Goal: Transaction & Acquisition: Purchase product/service

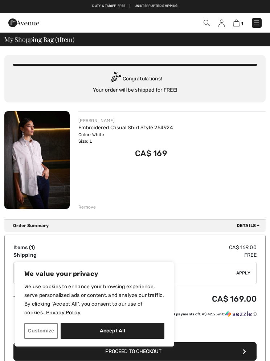
click at [125, 325] on button "Accept All" at bounding box center [112, 331] width 104 height 16
checkbox input "true"
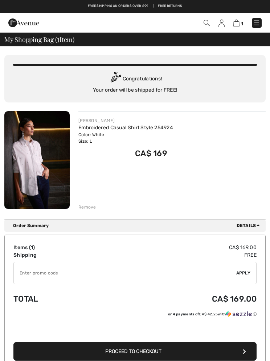
click at [45, 154] on img at bounding box center [36, 160] width 65 height 98
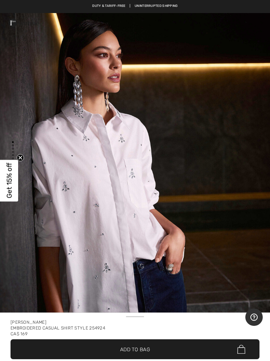
scroll to position [21, 0]
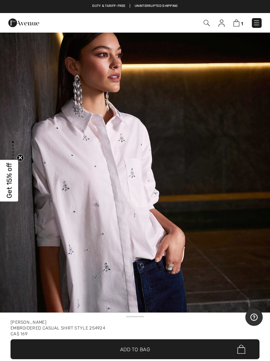
click at [207, 25] on img at bounding box center [206, 23] width 6 height 6
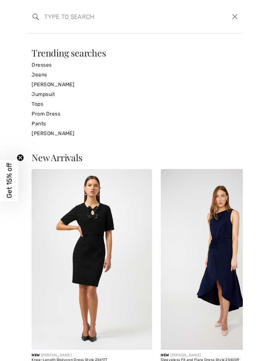
click at [41, 104] on link "Tops" at bounding box center [135, 104] width 206 height 10
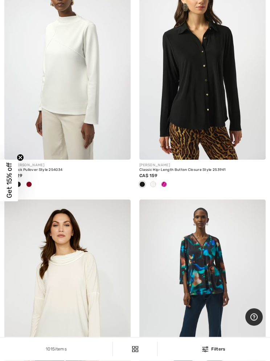
scroll to position [989, 0]
click at [216, 88] on img at bounding box center [202, 65] width 126 height 189
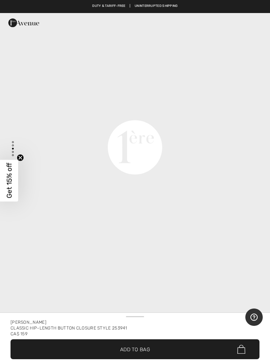
scroll to position [861, 0]
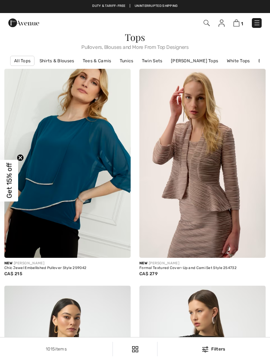
checkbox input "true"
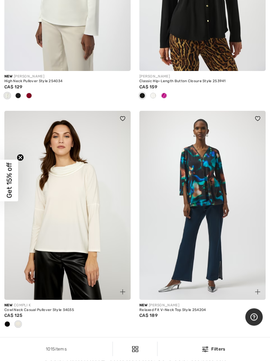
scroll to position [1080, 0]
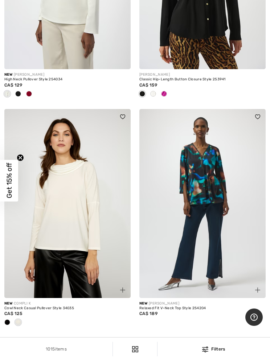
click at [208, 183] on img at bounding box center [202, 203] width 126 height 189
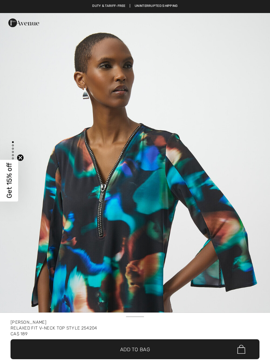
checkbox input "true"
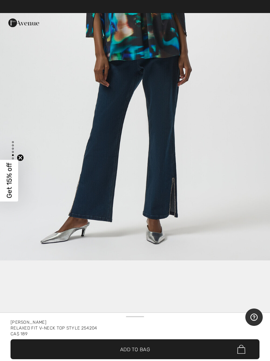
scroll to position [1766, 0]
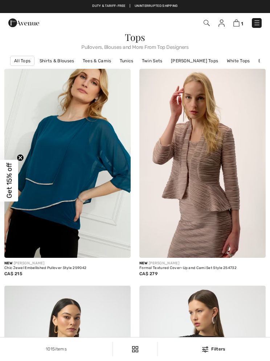
checkbox input "true"
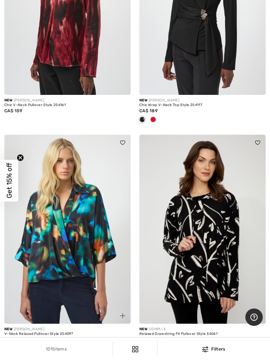
scroll to position [3008, 0]
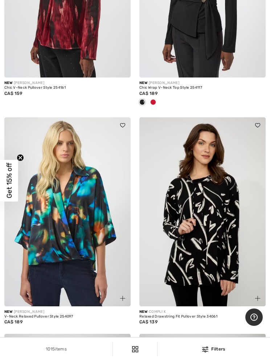
click at [75, 222] on img at bounding box center [67, 211] width 126 height 189
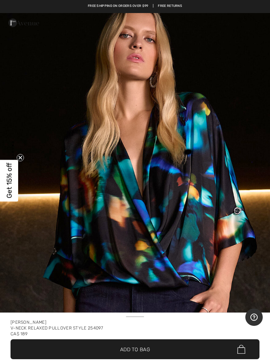
scroll to position [400, 0]
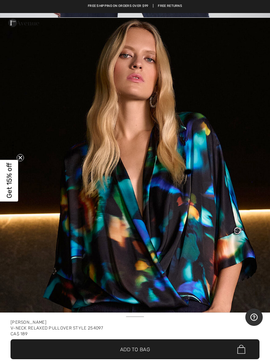
click at [210, 210] on img "2 / 6" at bounding box center [135, 220] width 270 height 404
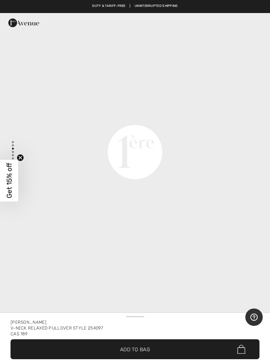
scroll to position [872, 0]
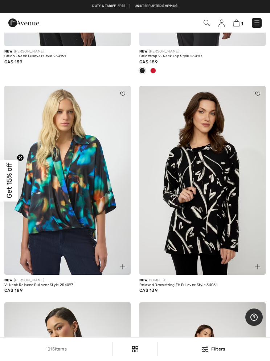
click at [68, 212] on img at bounding box center [67, 180] width 126 height 189
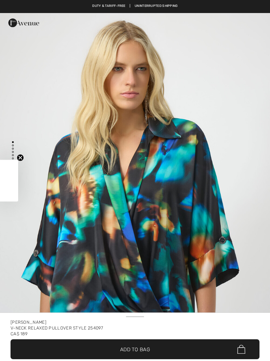
checkbox input "true"
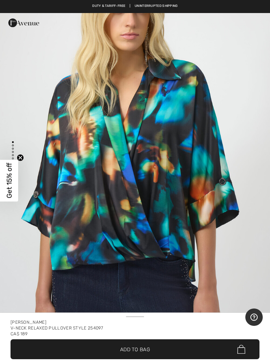
scroll to position [86, 0]
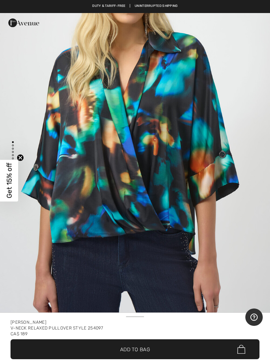
click at [142, 352] on span "Add to Bag" at bounding box center [135, 350] width 30 height 8
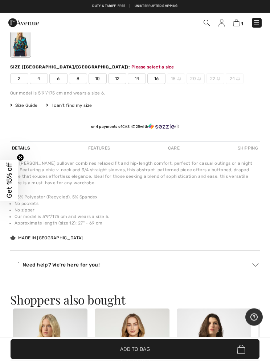
scroll to position [384, 0]
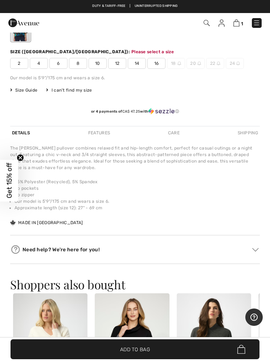
click at [118, 64] on span "12" at bounding box center [117, 63] width 18 height 11
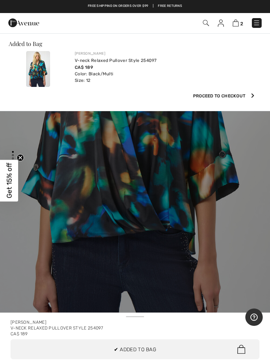
scroll to position [0, 0]
click at [238, 26] on img at bounding box center [235, 23] width 6 height 7
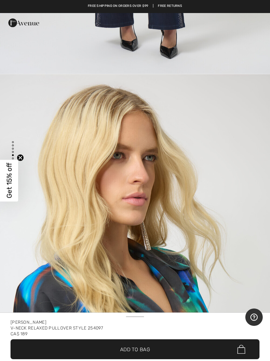
scroll to position [1533, 0]
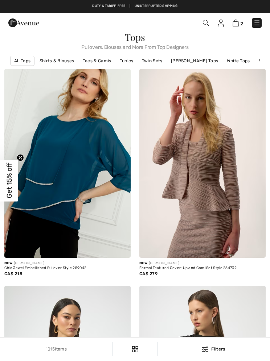
checkbox input "true"
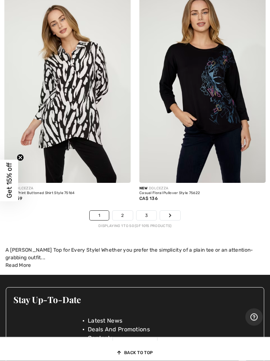
scroll to position [5677, 0]
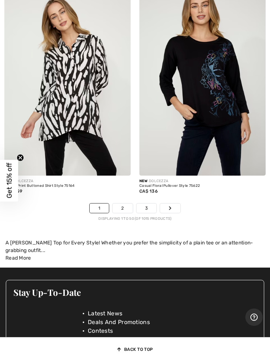
click at [173, 204] on link "Next" at bounding box center [170, 208] width 20 height 9
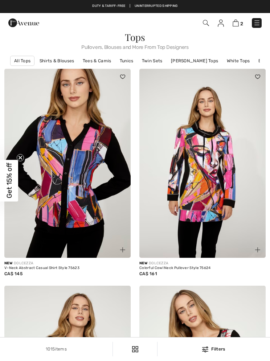
checkbox input "true"
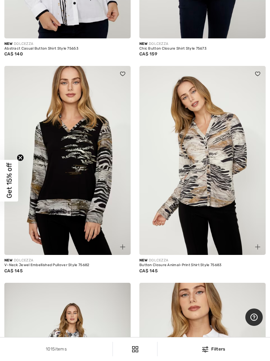
scroll to position [902, 0]
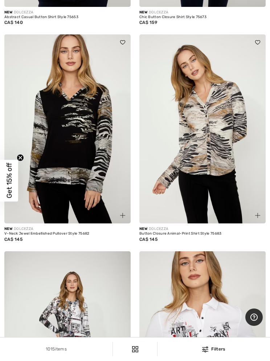
click at [178, 195] on img at bounding box center [202, 128] width 126 height 189
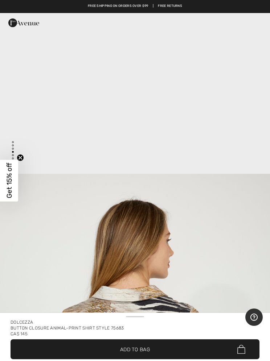
scroll to position [1042, 0]
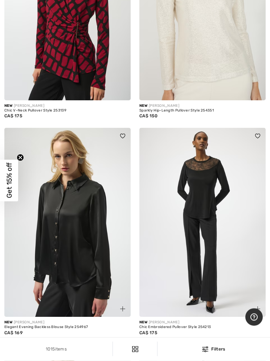
scroll to position [2199, 0]
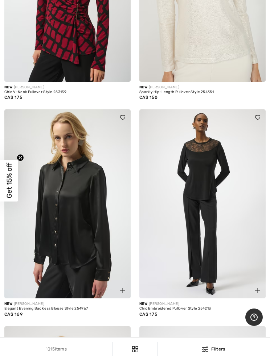
click at [78, 206] on img at bounding box center [67, 203] width 126 height 189
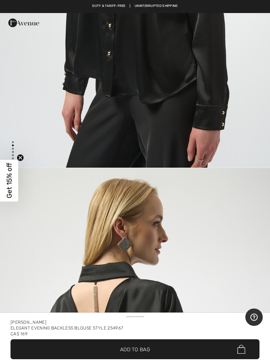
scroll to position [237, 0]
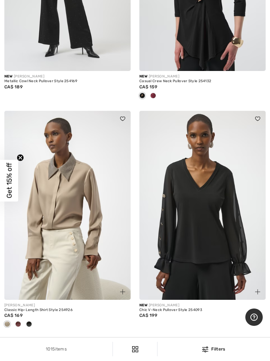
scroll to position [5035, 0]
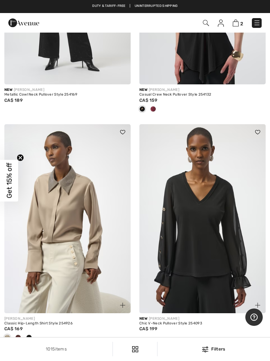
click at [68, 197] on img at bounding box center [67, 218] width 126 height 189
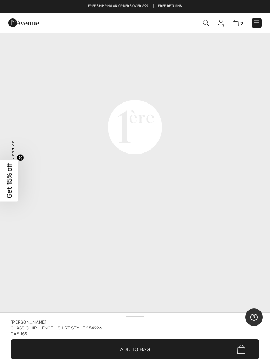
scroll to position [895, 0]
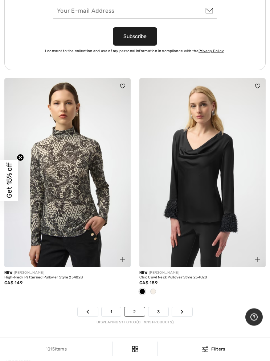
scroll to position [5633, 0]
click at [185, 307] on link "Next" at bounding box center [182, 311] width 20 height 9
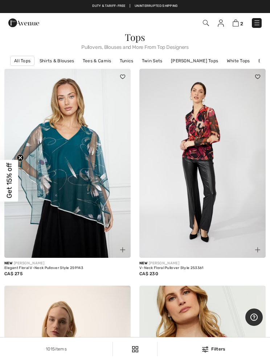
click at [205, 143] on img at bounding box center [202, 163] width 126 height 189
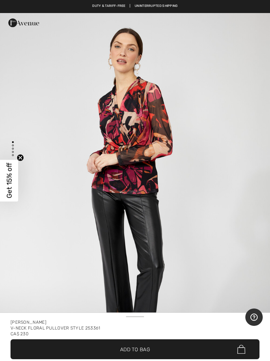
scroll to position [14, 0]
click at [193, 140] on img "1 / 4" at bounding box center [135, 201] width 270 height 404
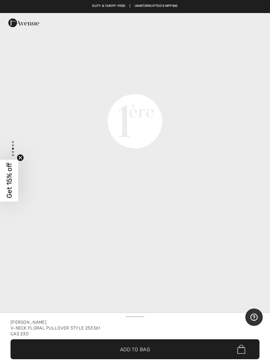
scroll to position [860, 0]
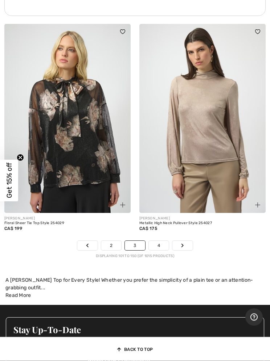
scroll to position [5735, 0]
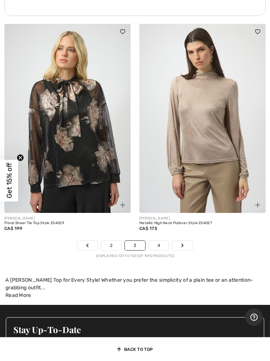
click at [184, 241] on link "Next" at bounding box center [182, 245] width 20 height 9
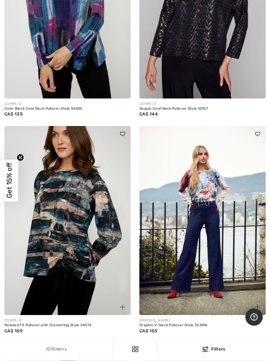
scroll to position [810, 0]
click at [212, 208] on img at bounding box center [202, 220] width 126 height 189
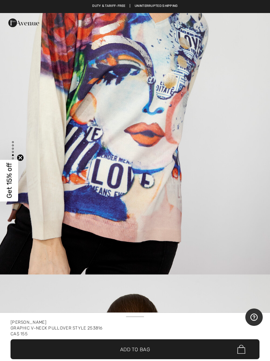
scroll to position [1734, 0]
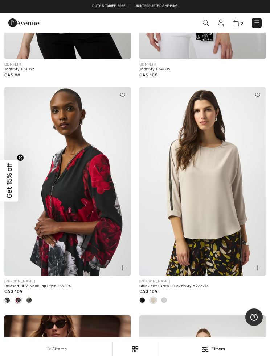
scroll to position [1981, 0]
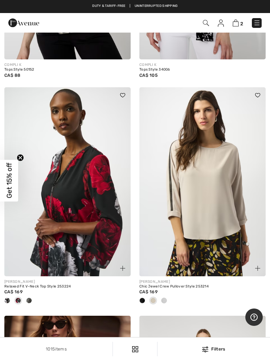
click at [84, 176] on img at bounding box center [67, 181] width 126 height 189
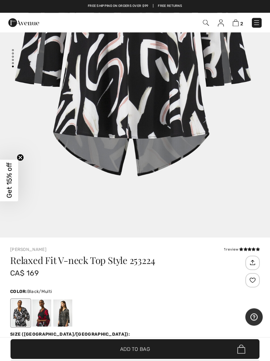
scroll to position [229, 0]
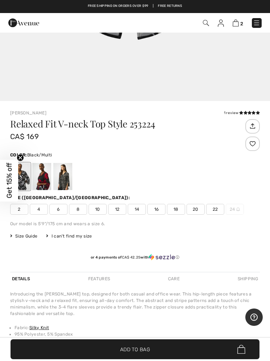
click at [46, 178] on div at bounding box center [41, 176] width 19 height 27
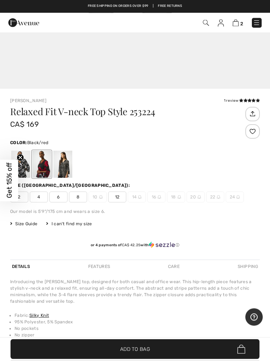
scroll to position [241, 0]
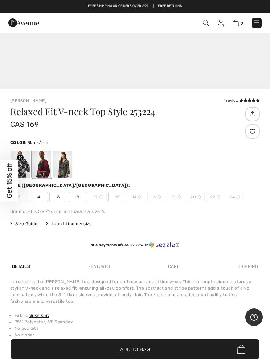
click at [67, 165] on div at bounding box center [62, 164] width 19 height 27
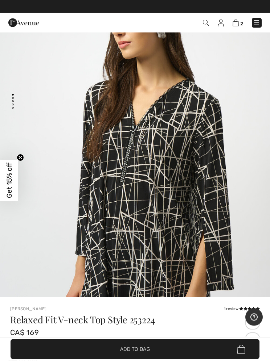
scroll to position [1, 0]
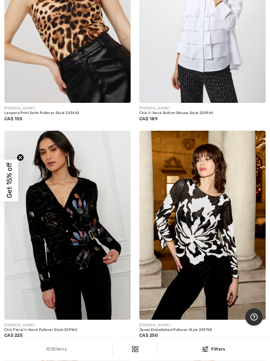
scroll to position [2959, 0]
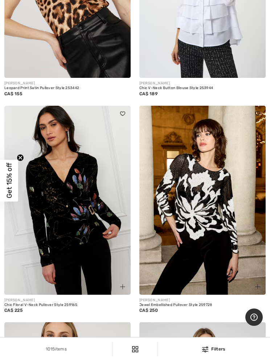
click at [79, 209] on img at bounding box center [67, 200] width 126 height 189
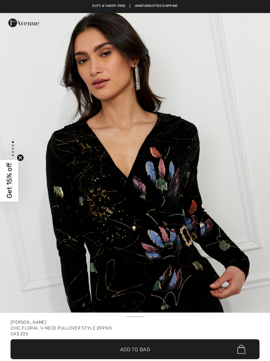
checkbox input "true"
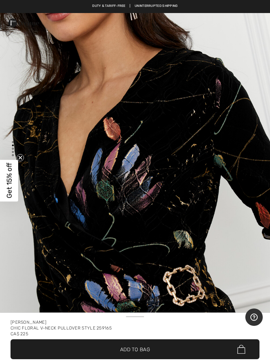
scroll to position [459, 0]
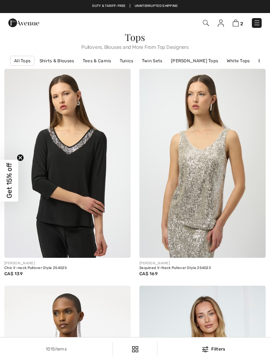
checkbox input "true"
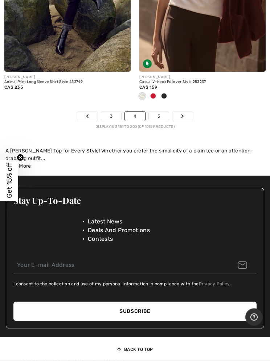
scroll to position [5793, 0]
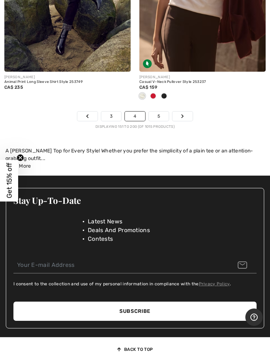
click at [183, 114] on icon "Page navigation" at bounding box center [182, 116] width 3 height 4
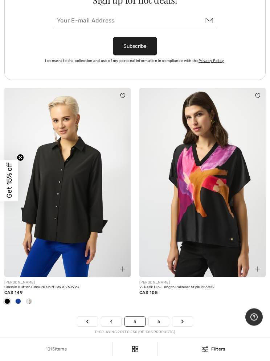
scroll to position [5600, 0]
click at [184, 317] on link "Next" at bounding box center [182, 321] width 20 height 9
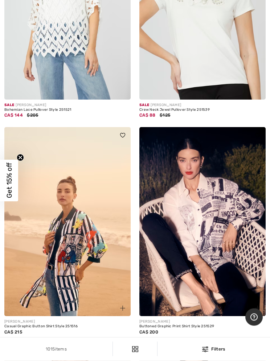
scroll to position [4733, 0]
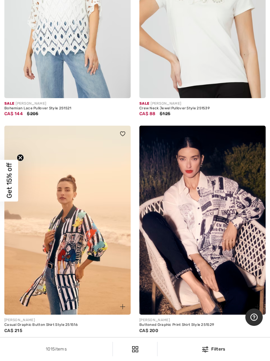
click at [67, 218] on img at bounding box center [67, 220] width 126 height 189
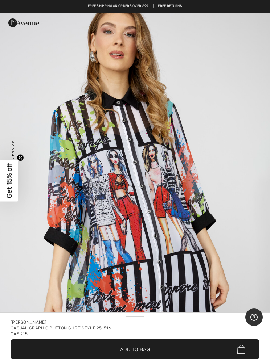
scroll to position [1639, 0]
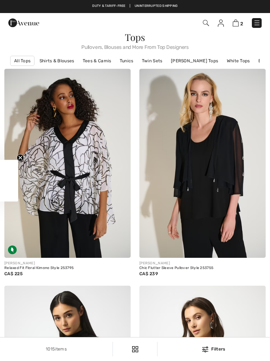
scroll to position [4765, 0]
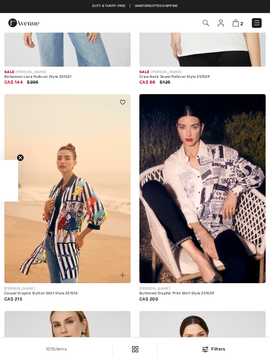
checkbox input "true"
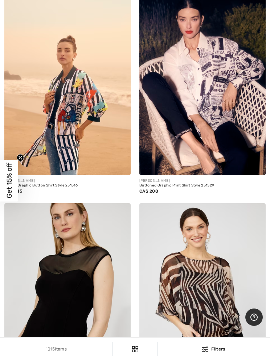
scroll to position [4883, 0]
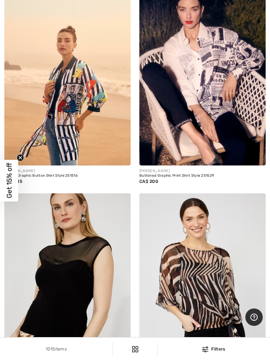
click at [204, 90] on img at bounding box center [202, 70] width 126 height 189
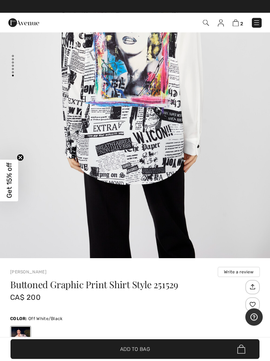
scroll to position [41, 0]
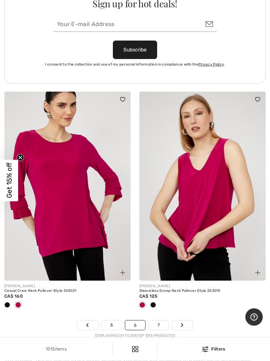
scroll to position [5524, 0]
click at [184, 321] on link "Next" at bounding box center [182, 325] width 20 height 9
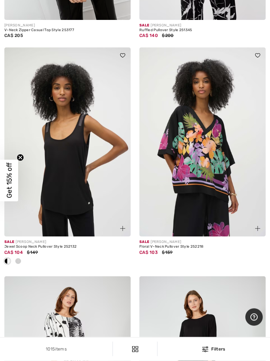
scroll to position [467, 0]
click at [211, 165] on img at bounding box center [202, 141] width 126 height 189
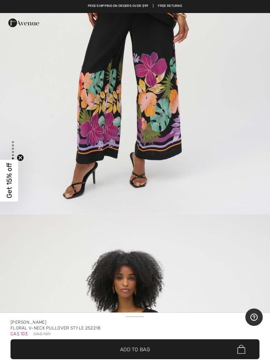
scroll to position [1800, 0]
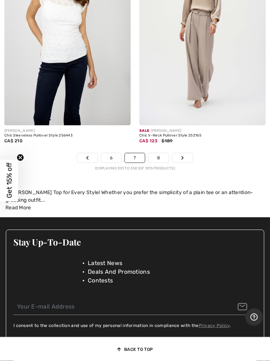
scroll to position [5757, 0]
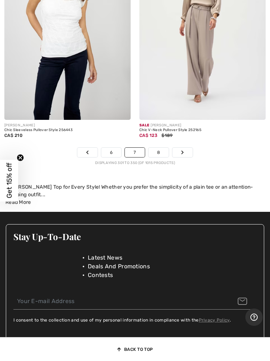
click at [183, 151] on link "Next" at bounding box center [182, 152] width 20 height 9
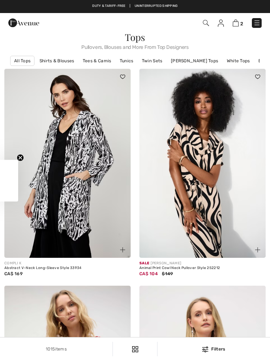
checkbox input "true"
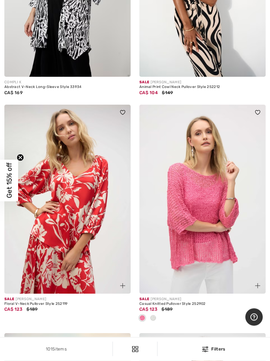
scroll to position [181, 0]
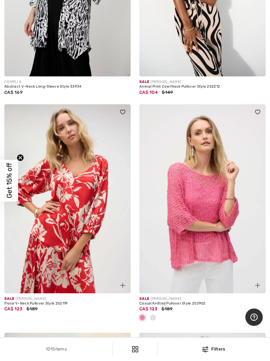
click at [73, 199] on img at bounding box center [67, 198] width 126 height 189
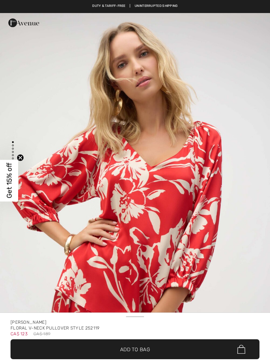
checkbox input "true"
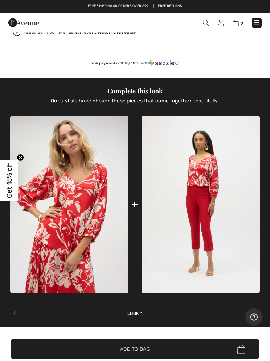
scroll to position [523, 0]
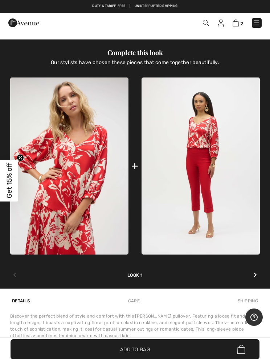
click at [76, 172] on img at bounding box center [69, 166] width 118 height 177
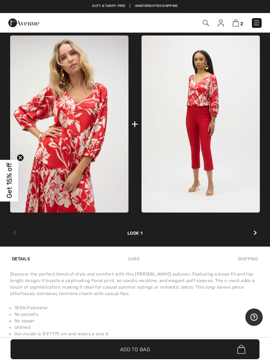
scroll to position [565, 0]
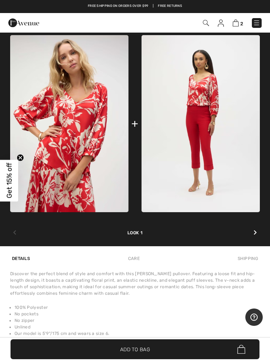
click at [74, 136] on img at bounding box center [69, 123] width 118 height 177
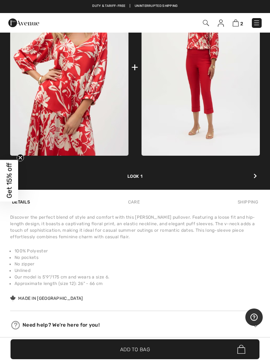
scroll to position [621, 0]
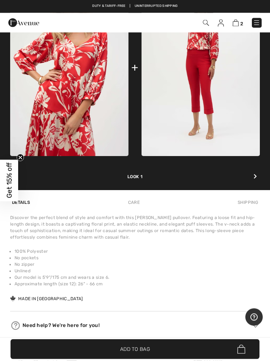
click at [251, 174] on div at bounding box center [254, 176] width 9 height 13
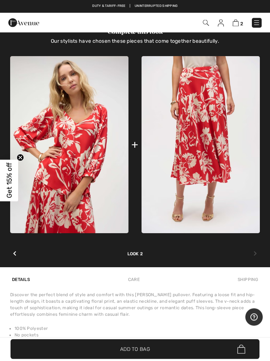
scroll to position [518, 0]
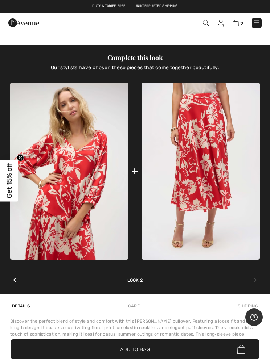
click at [215, 153] on img at bounding box center [200, 171] width 118 height 177
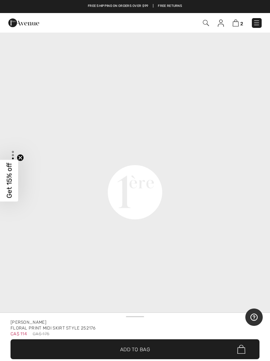
scroll to position [786, 0]
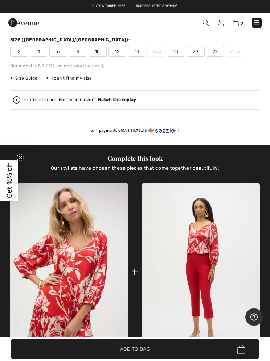
scroll to position [411, 0]
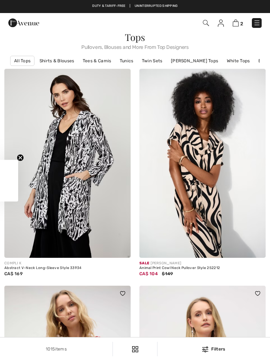
scroll to position [213, 0]
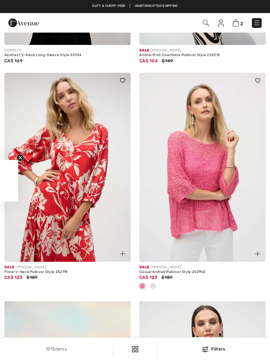
checkbox input "true"
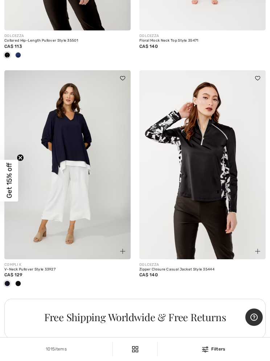
scroll to position [3958, 0]
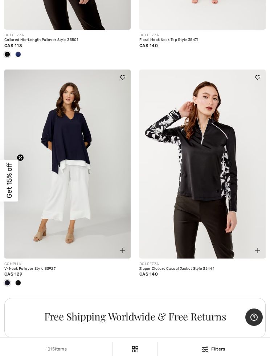
click at [72, 135] on img at bounding box center [67, 164] width 126 height 189
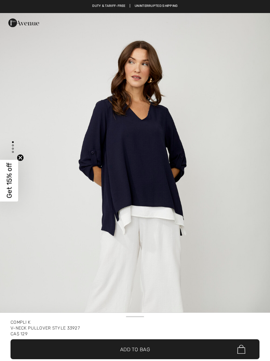
checkbox input "true"
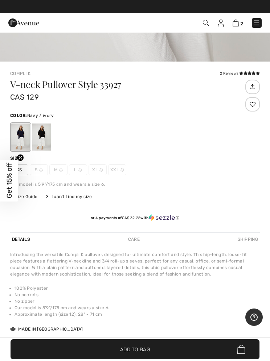
scroll to position [293, 0]
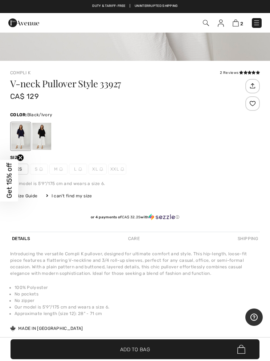
click at [45, 135] on div at bounding box center [41, 136] width 19 height 27
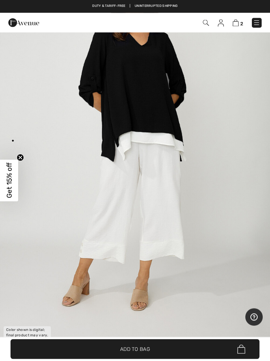
scroll to position [0, 0]
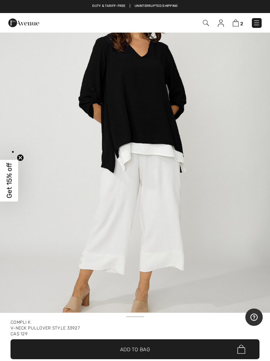
click at [229, 239] on img "1 / 1" at bounding box center [135, 152] width 270 height 404
click at [238, 26] on img at bounding box center [235, 23] width 6 height 7
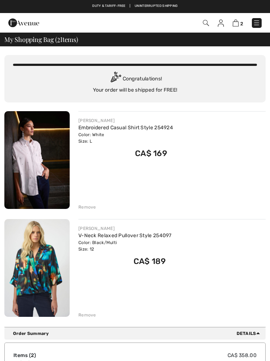
click at [41, 274] on img at bounding box center [36, 268] width 65 height 98
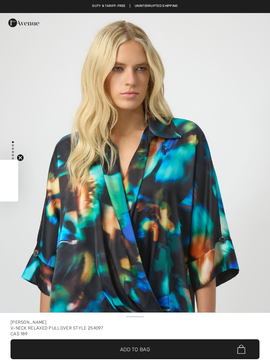
checkbox input "true"
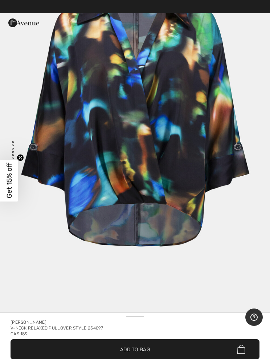
scroll to position [2471, 0]
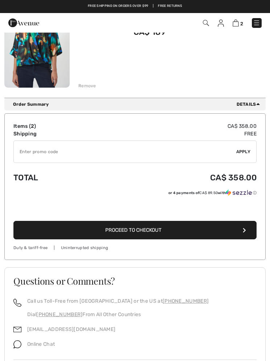
scroll to position [210, 0]
